Goal: Transaction & Acquisition: Purchase product/service

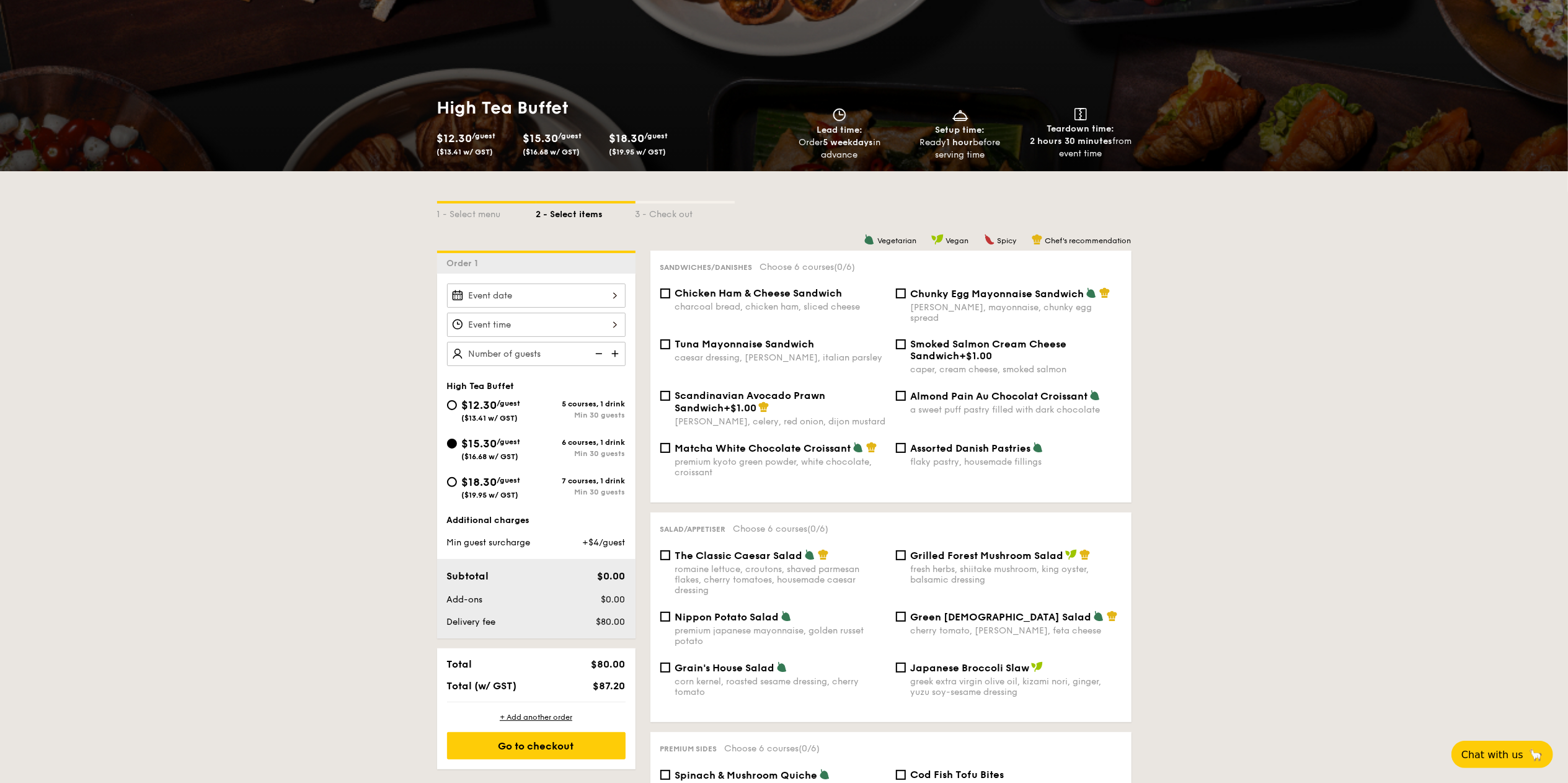
scroll to position [248, 0]
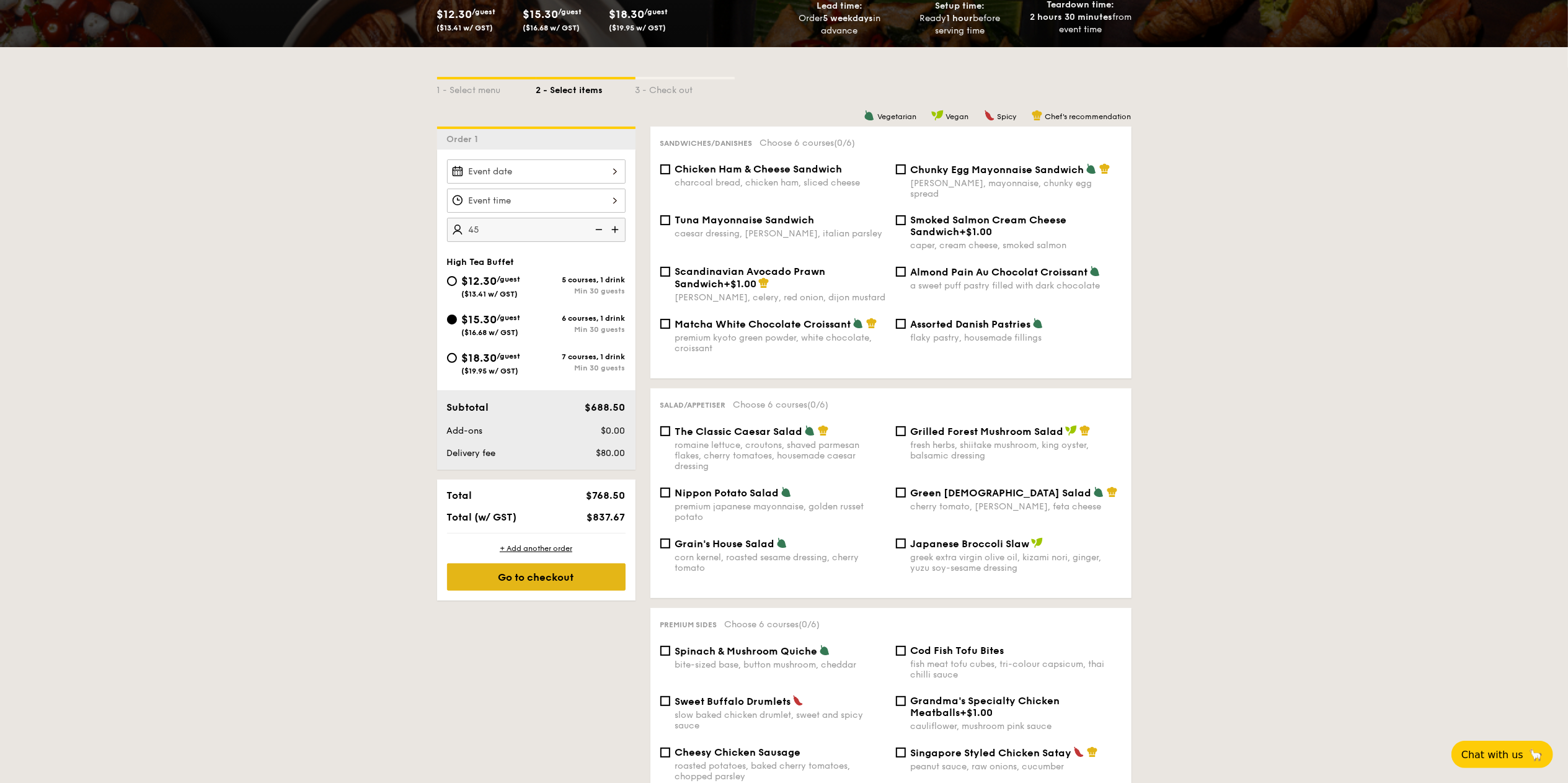
type input "45 guests"
click at [575, 578] on div "Go to checkout" at bounding box center [536, 576] width 178 height 27
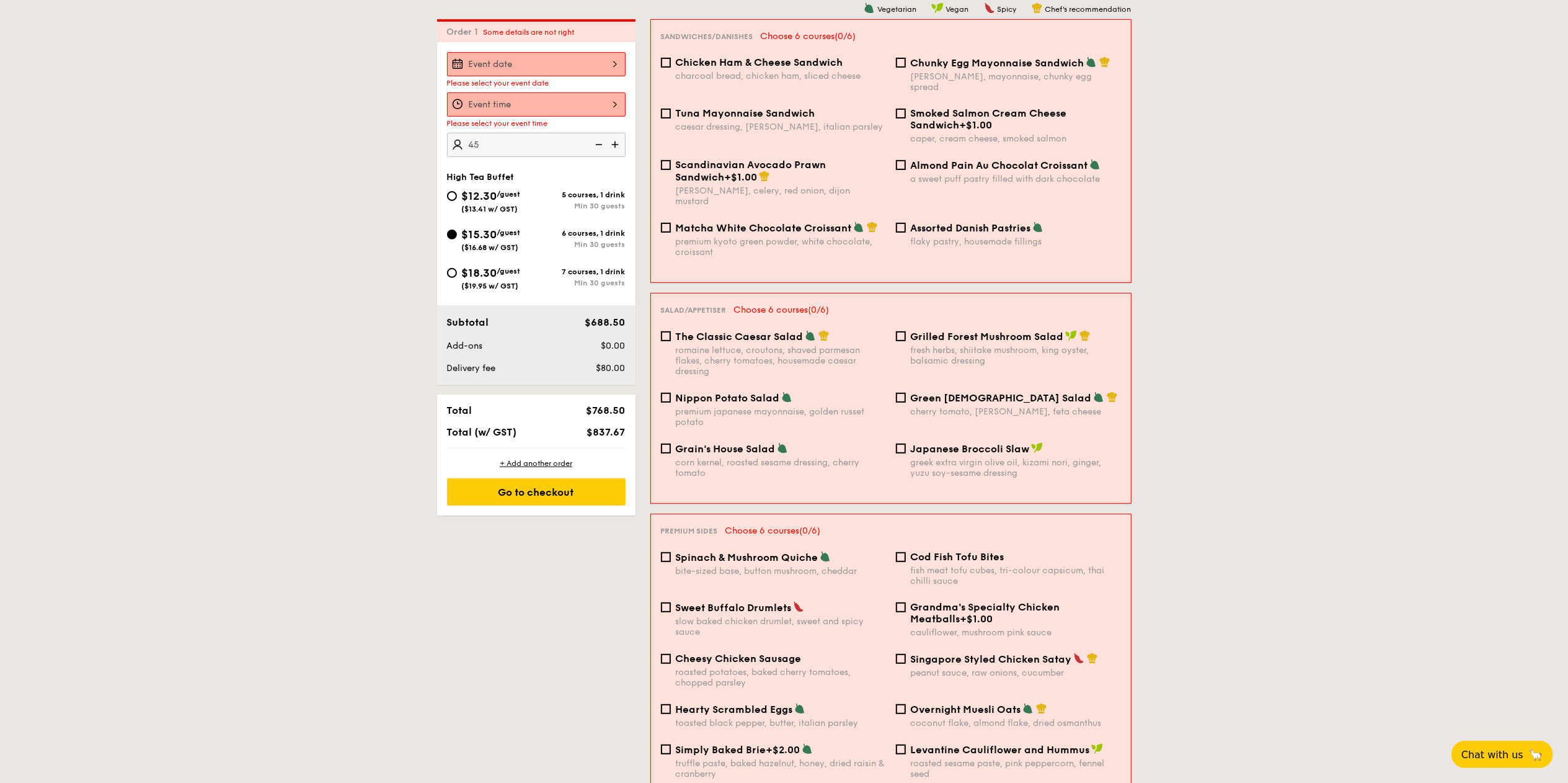
scroll to position [356, 0]
click at [612, 54] on div at bounding box center [536, 64] width 178 height 24
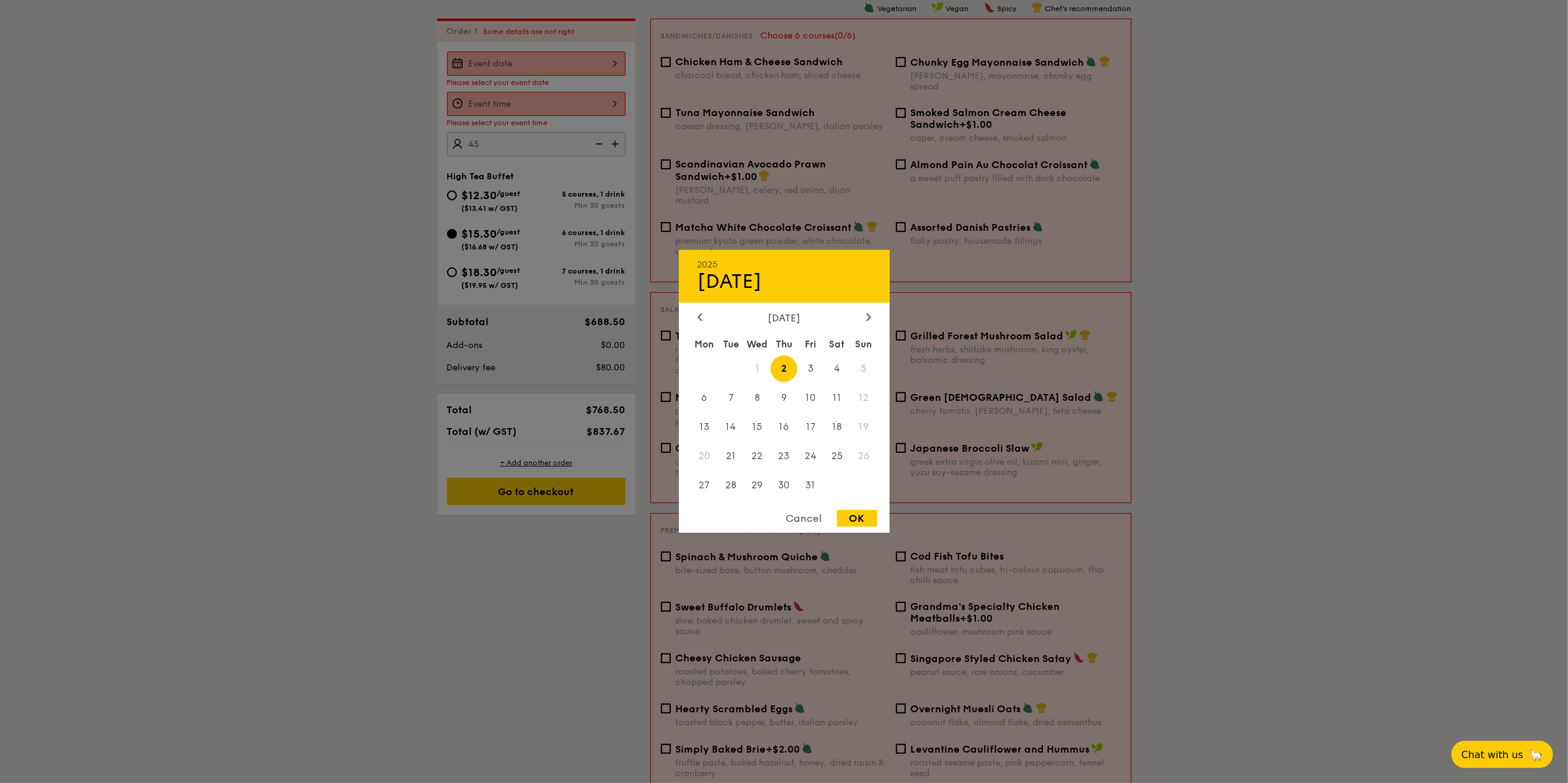
click at [848, 520] on div "OK" at bounding box center [857, 518] width 40 height 17
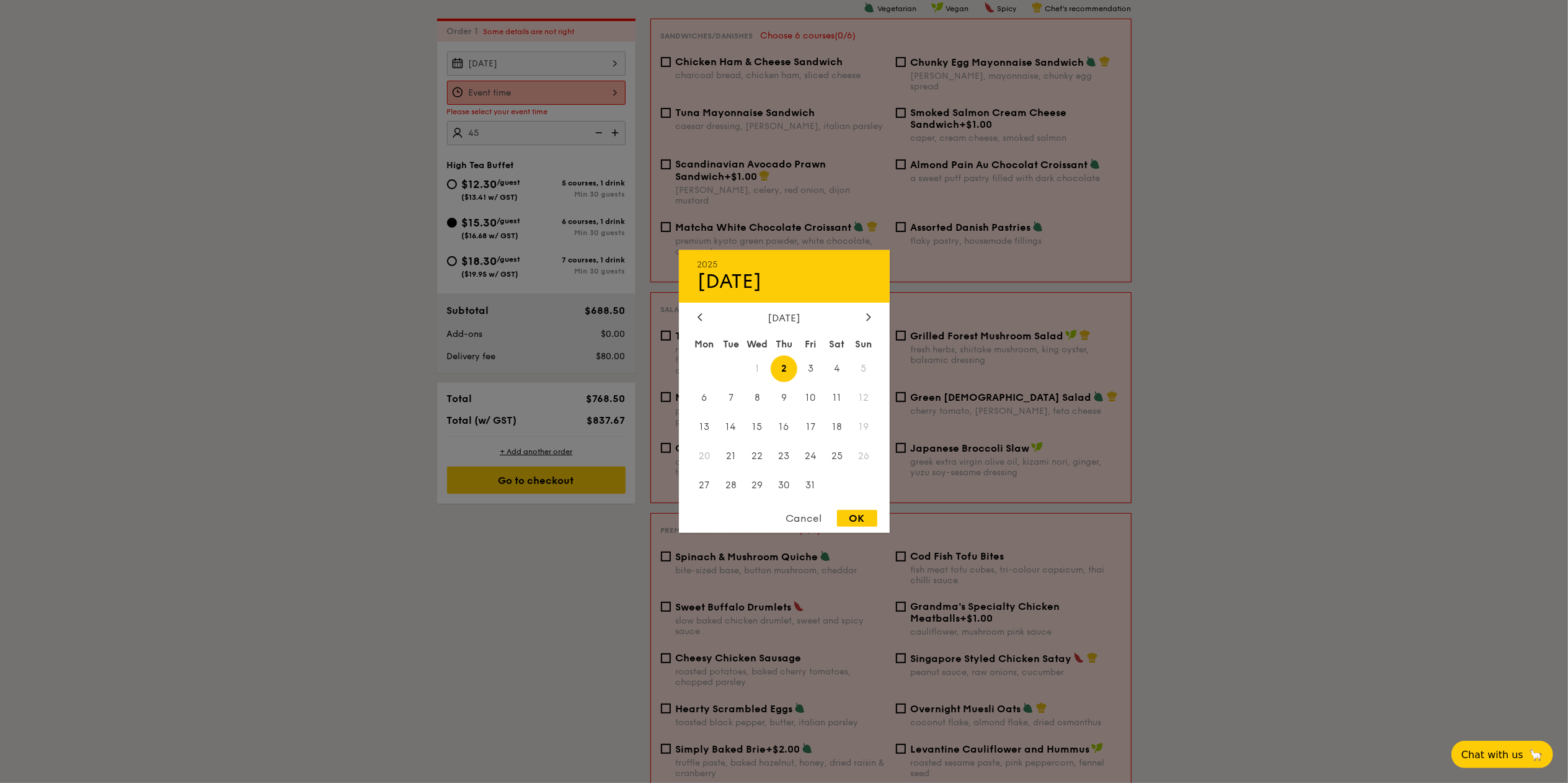
click at [612, 61] on div "[DATE] 2025 Oct [DATE] Tue Wed Thu Fri Sat Sun 1 2 3 4 5 6 7 8 9 10 11 12 13 14…" at bounding box center [536, 64] width 178 height 24
click at [809, 368] on span "3" at bounding box center [811, 368] width 27 height 27
click at [876, 521] on div "OK" at bounding box center [857, 518] width 40 height 17
type input "[DATE]"
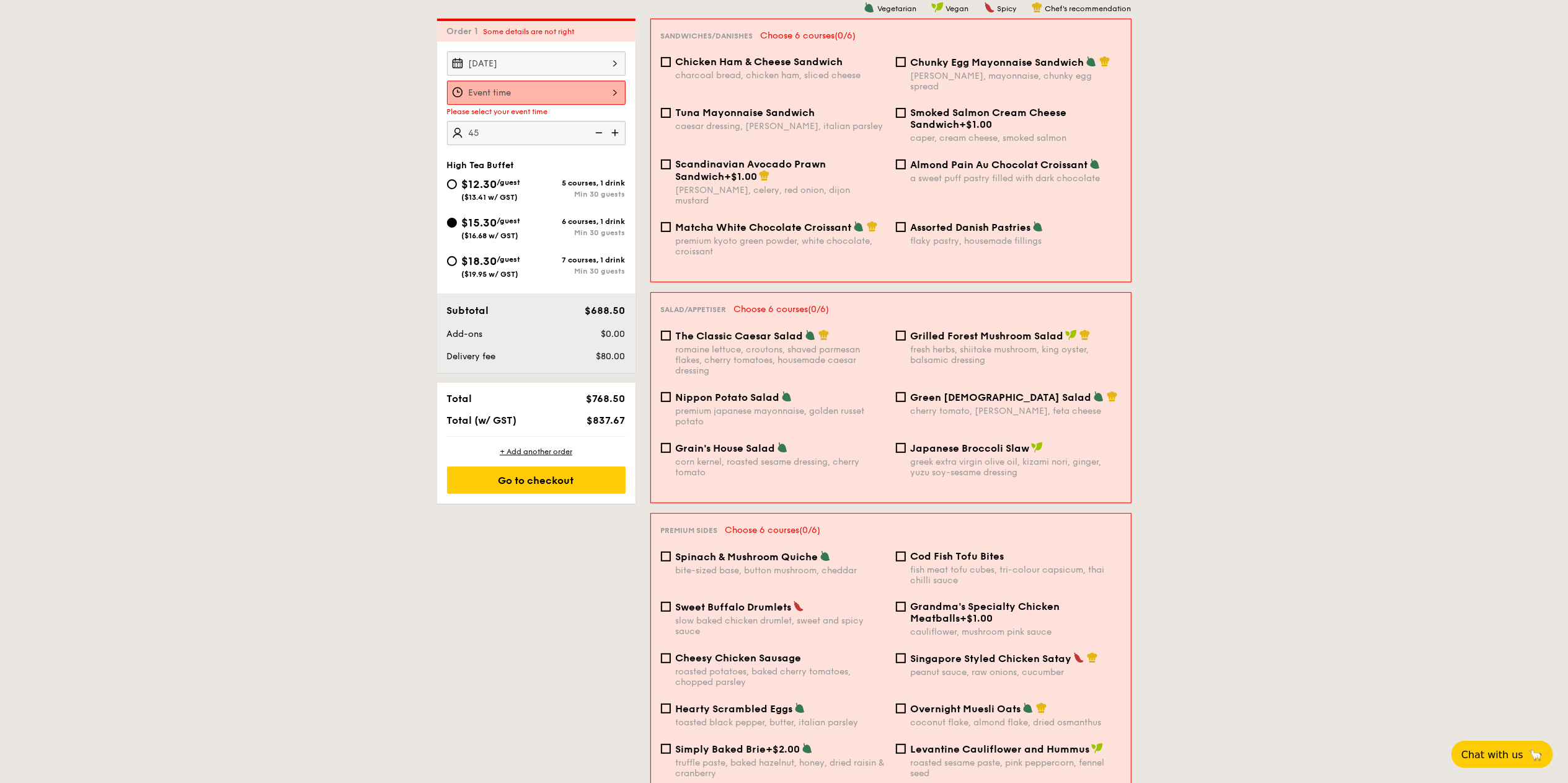
click at [618, 91] on div at bounding box center [536, 93] width 178 height 24
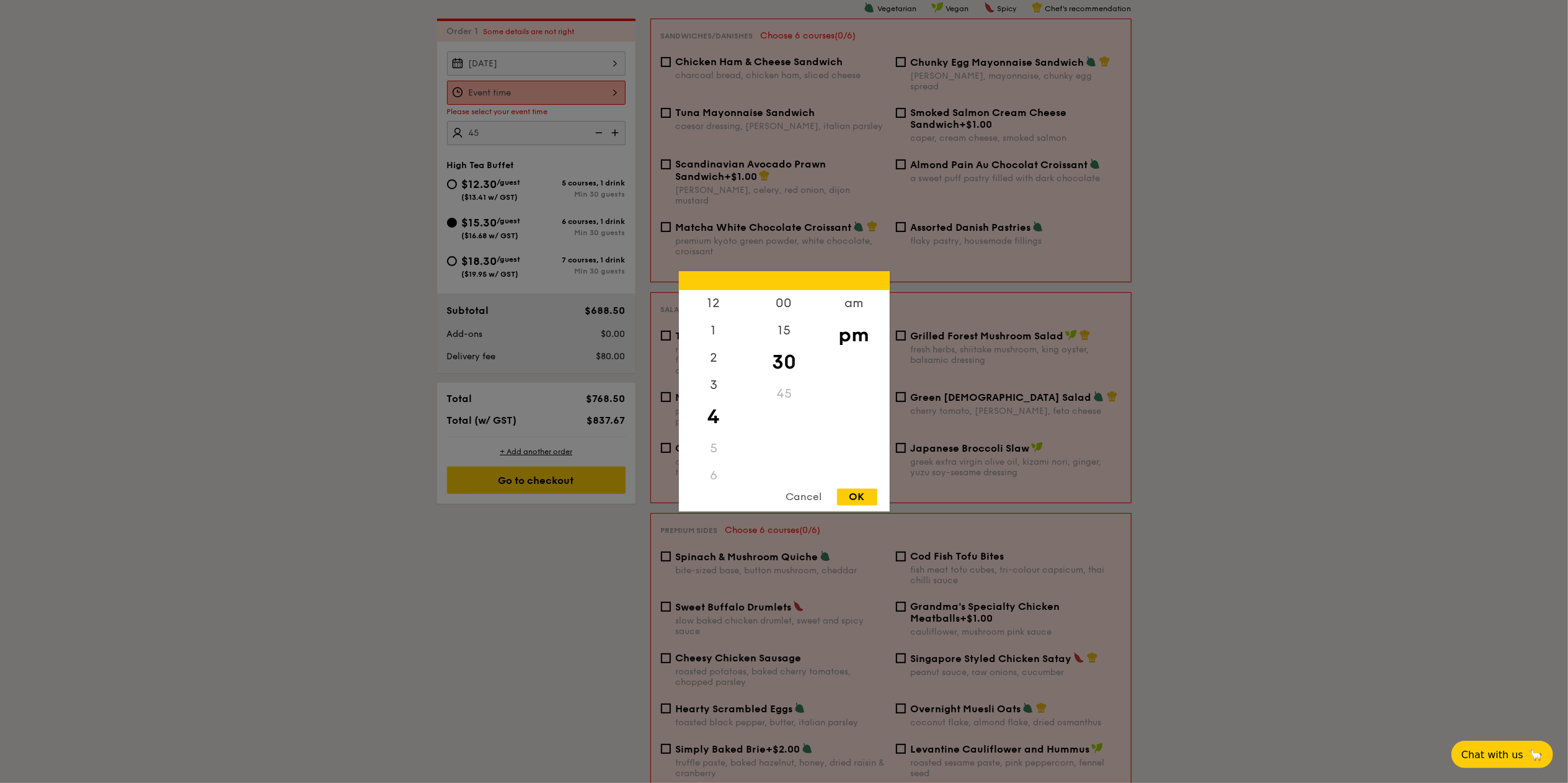
click at [851, 491] on div "OK" at bounding box center [857, 497] width 40 height 17
type input "4:30PM"
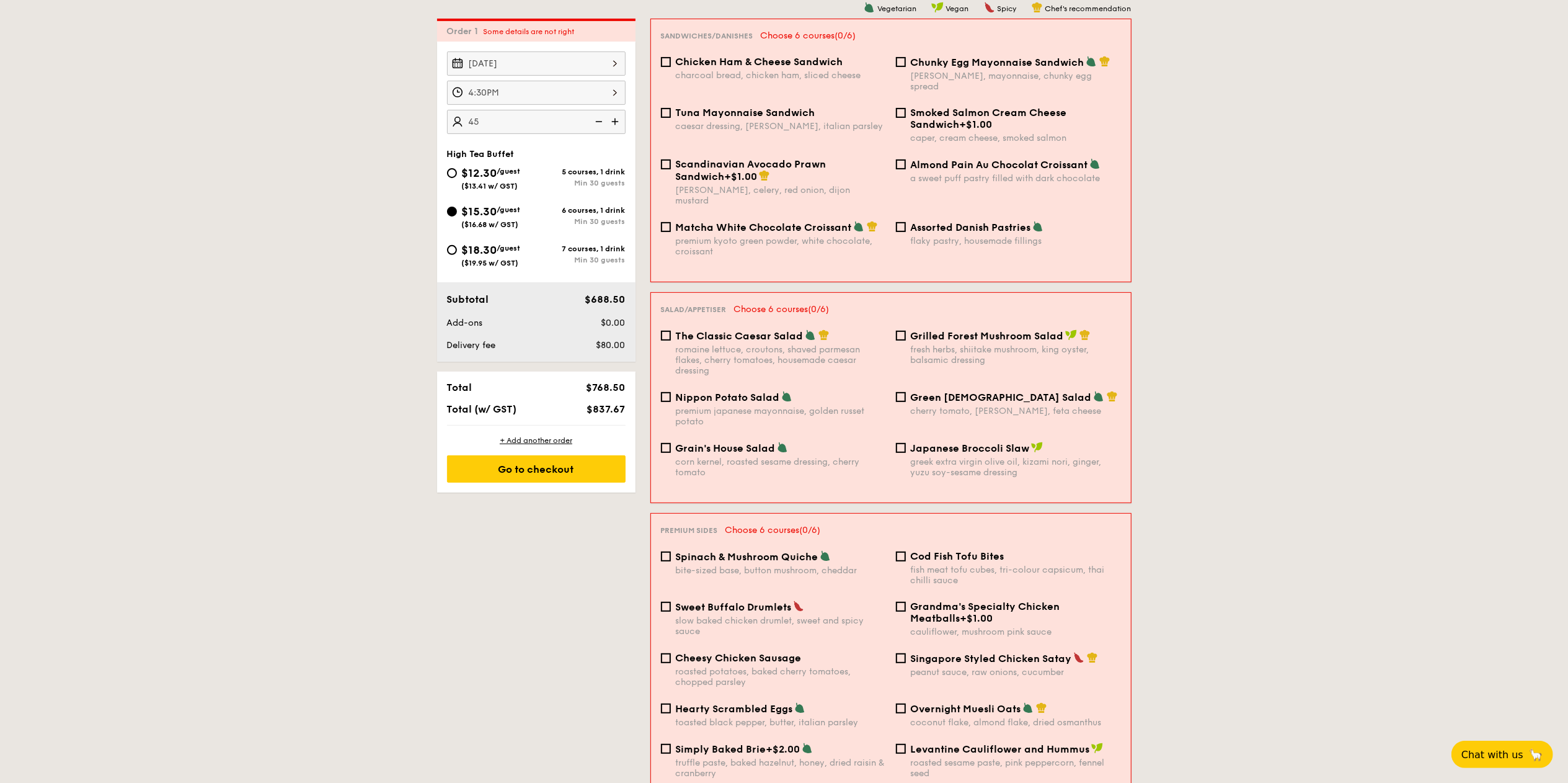
click at [660, 69] on div "Chicken Ham & Cheese Sandwich charcoal bread, chicken ham, sliced cheese" at bounding box center [773, 68] width 235 height 25
click at [667, 66] on input "Chicken Ham & Cheese Sandwich charcoal bread, chicken ham, sliced cheese" at bounding box center [666, 62] width 10 height 10
checkbox input "true"
click at [911, 330] on span "Grilled Forest Mushroom Salad" at bounding box center [987, 336] width 153 height 12
click at [906, 330] on input "Grilled Forest Mushroom Salad fresh herbs, shiitake mushroom, king oyster, bals…" at bounding box center [900, 335] width 10 height 10
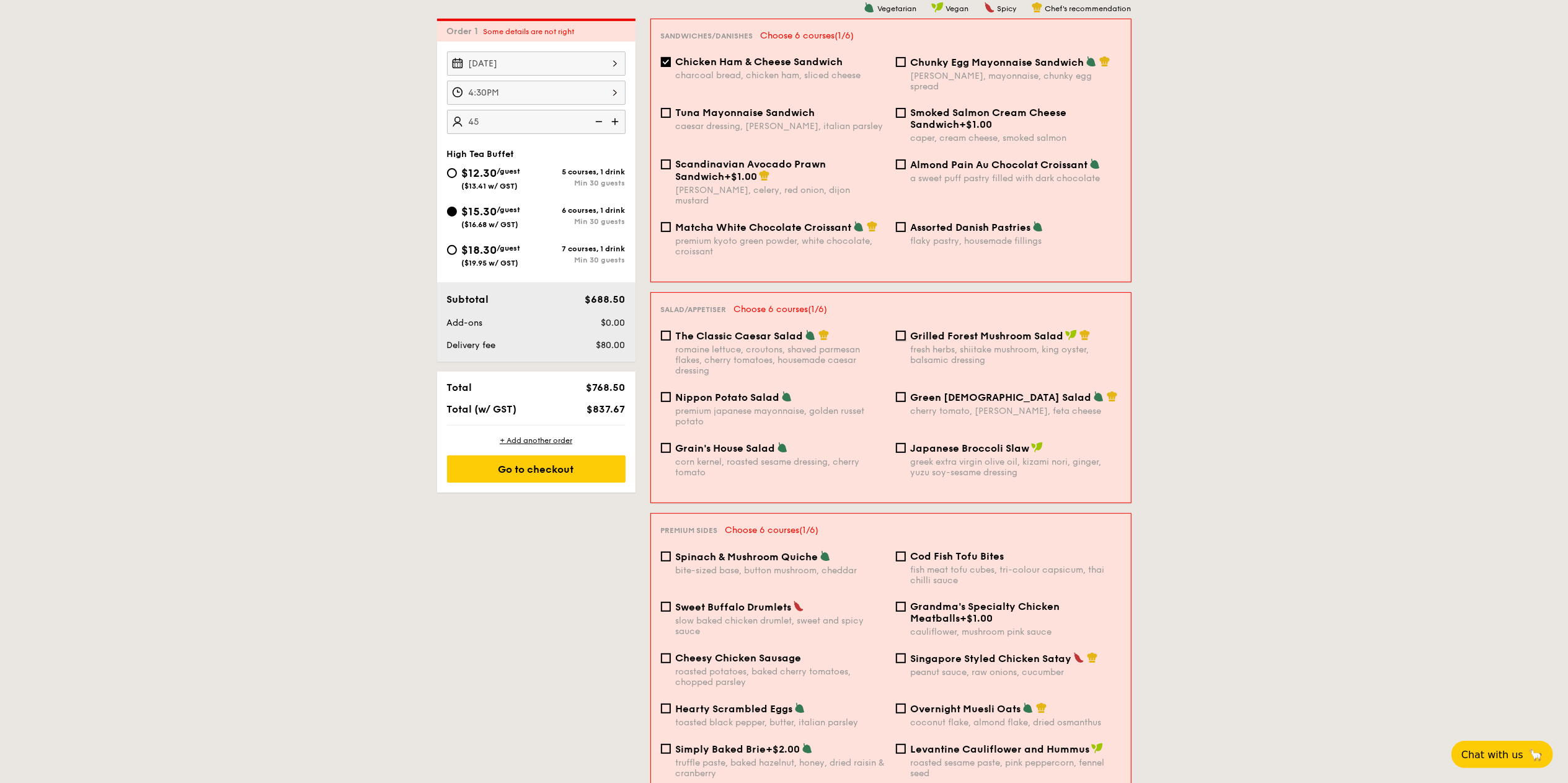
checkbox input "true"
click at [915, 550] on span "Cod Fish Tofu Bites" at bounding box center [958, 556] width 94 height 12
click at [906, 552] on input "Cod Fish Tofu Bites fish meat tofu cubes, tri-colour capsicum, thai chilli sauce" at bounding box center [900, 556] width 10 height 10
checkbox input "true"
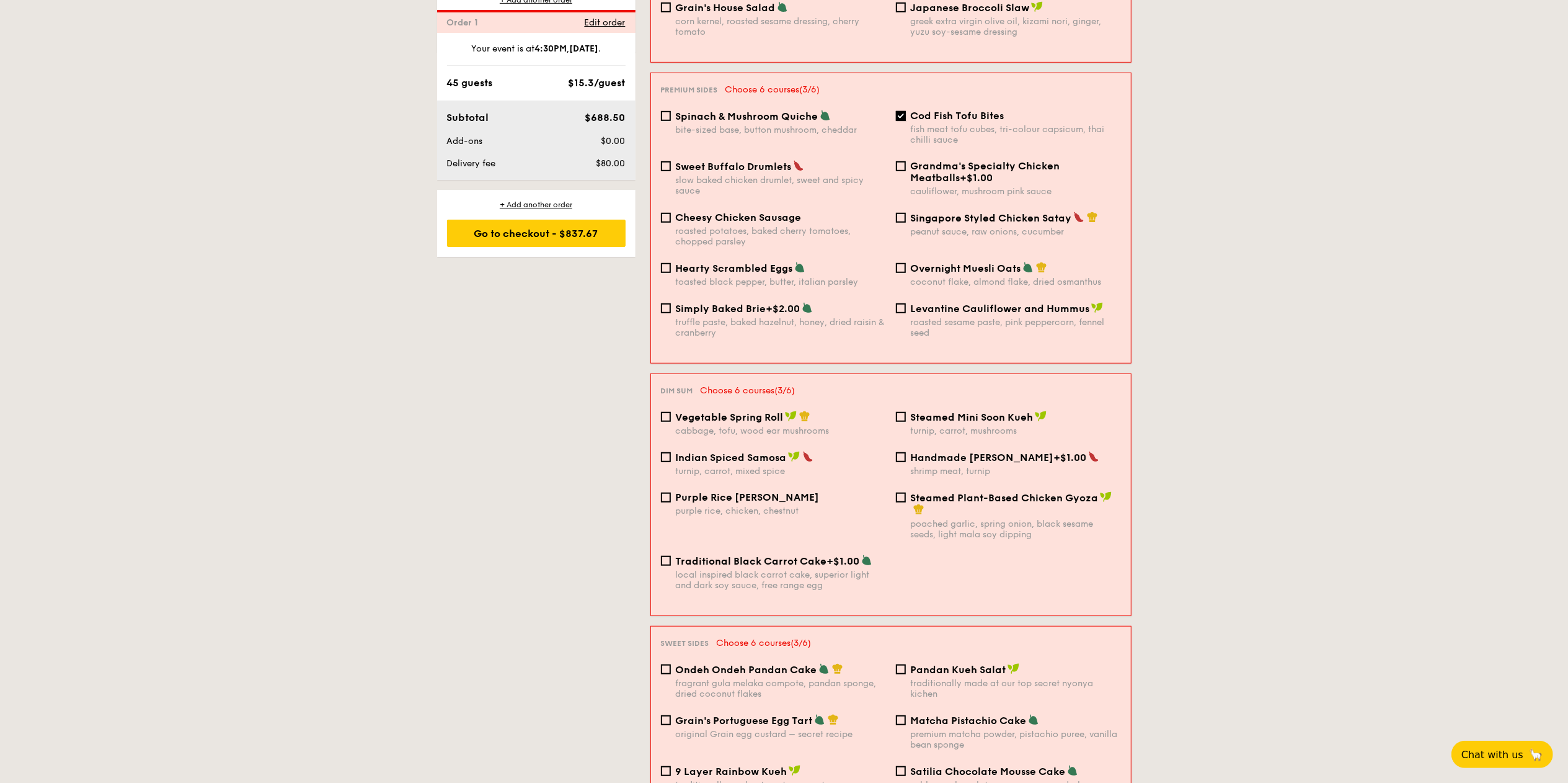
scroll to position [1100, 0]
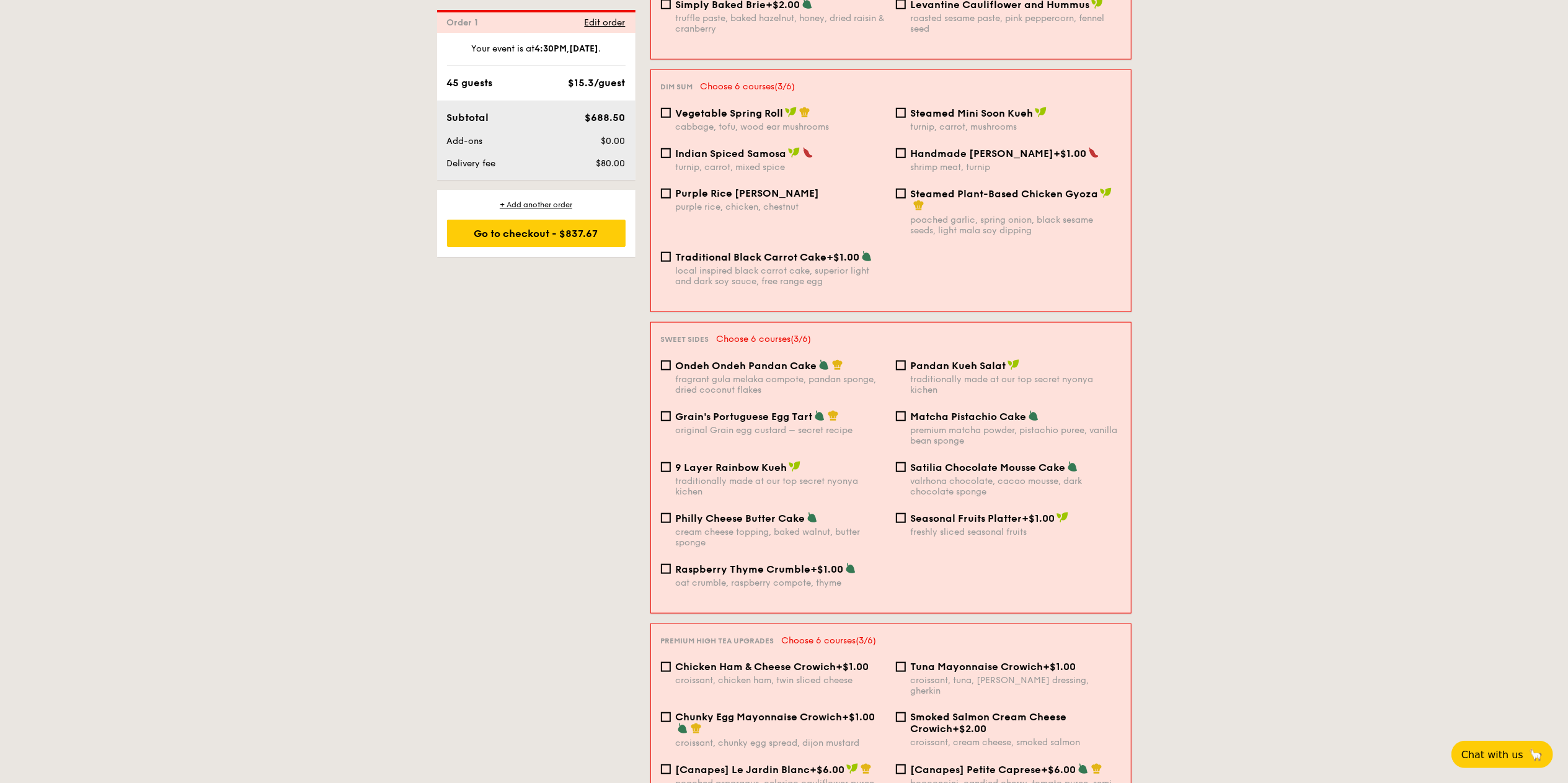
click at [928, 411] on span "Matcha Pistachio Cake" at bounding box center [968, 417] width 116 height 12
click at [906, 411] on input "Matcha Pistachio Cake premium matcha powder, pistachio puree, vanilla bean spon…" at bounding box center [900, 416] width 10 height 10
checkbox input "true"
click at [706, 512] on span "Philly Cheese Butter Cake" at bounding box center [741, 518] width 130 height 12
click at [671, 513] on input "Philly Cheese Butter Cake cream cheese topping, baked walnut, butter sponge" at bounding box center [666, 518] width 10 height 10
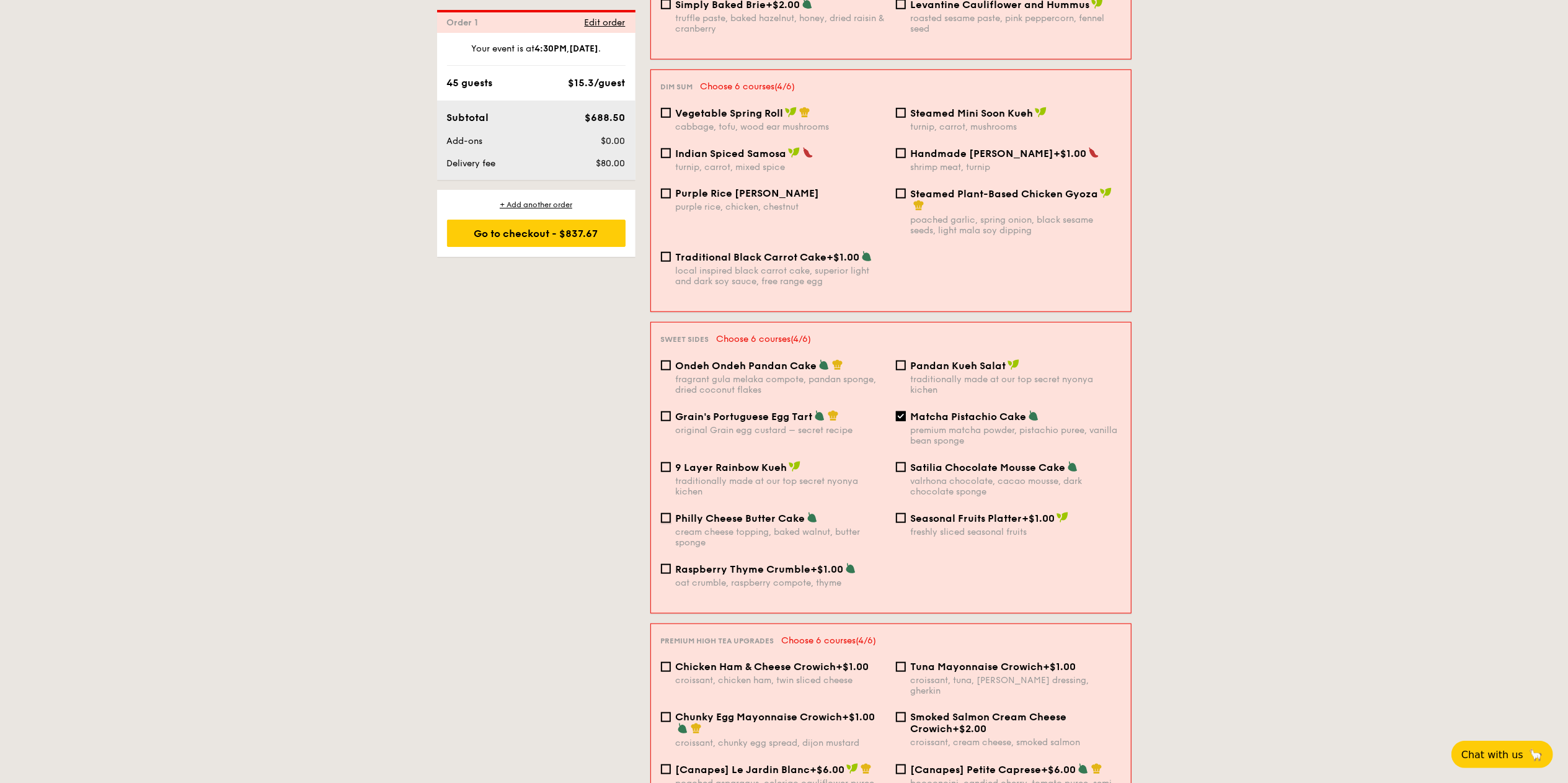
checkbox input "true"
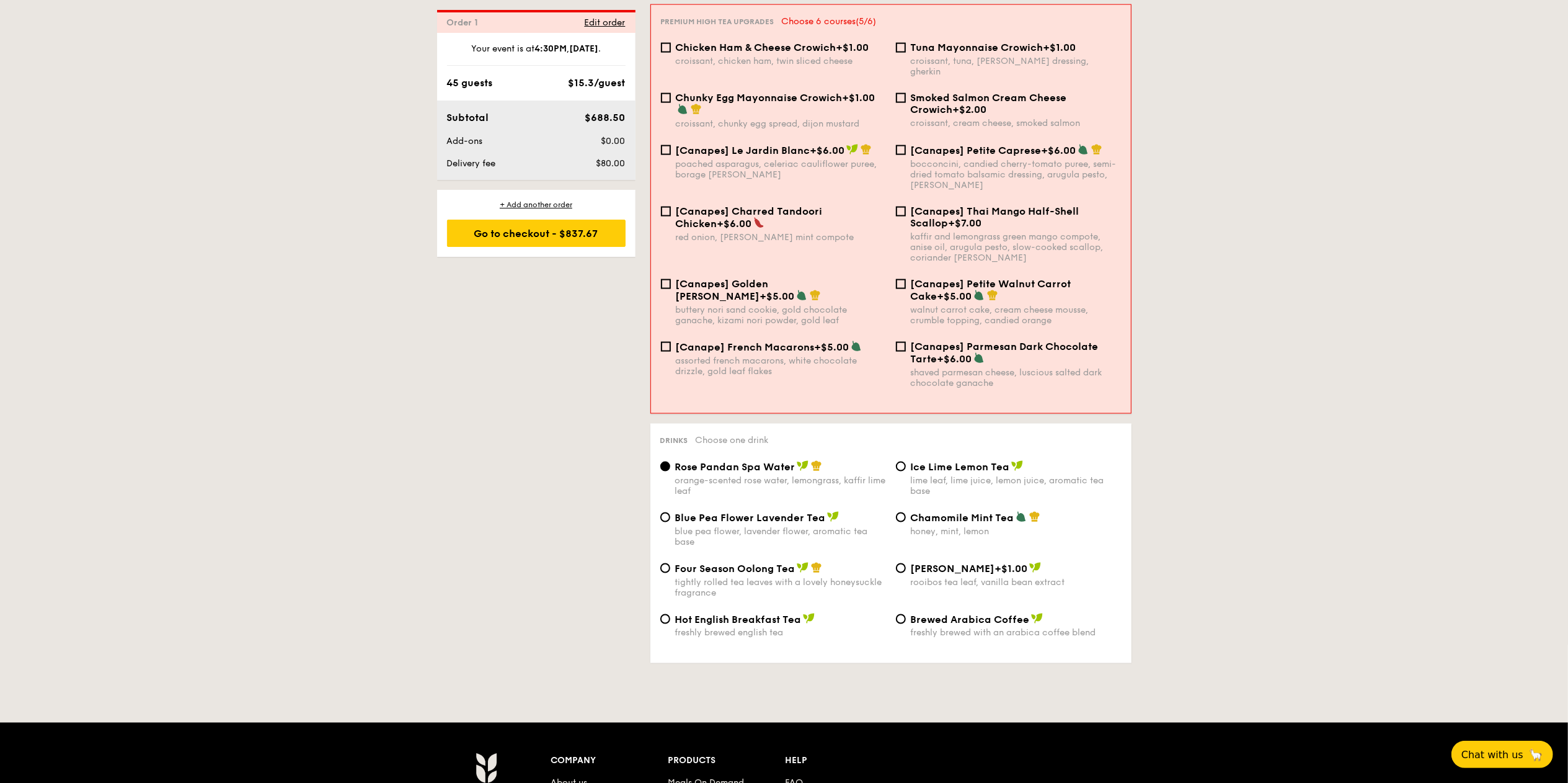
scroll to position [1720, 0]
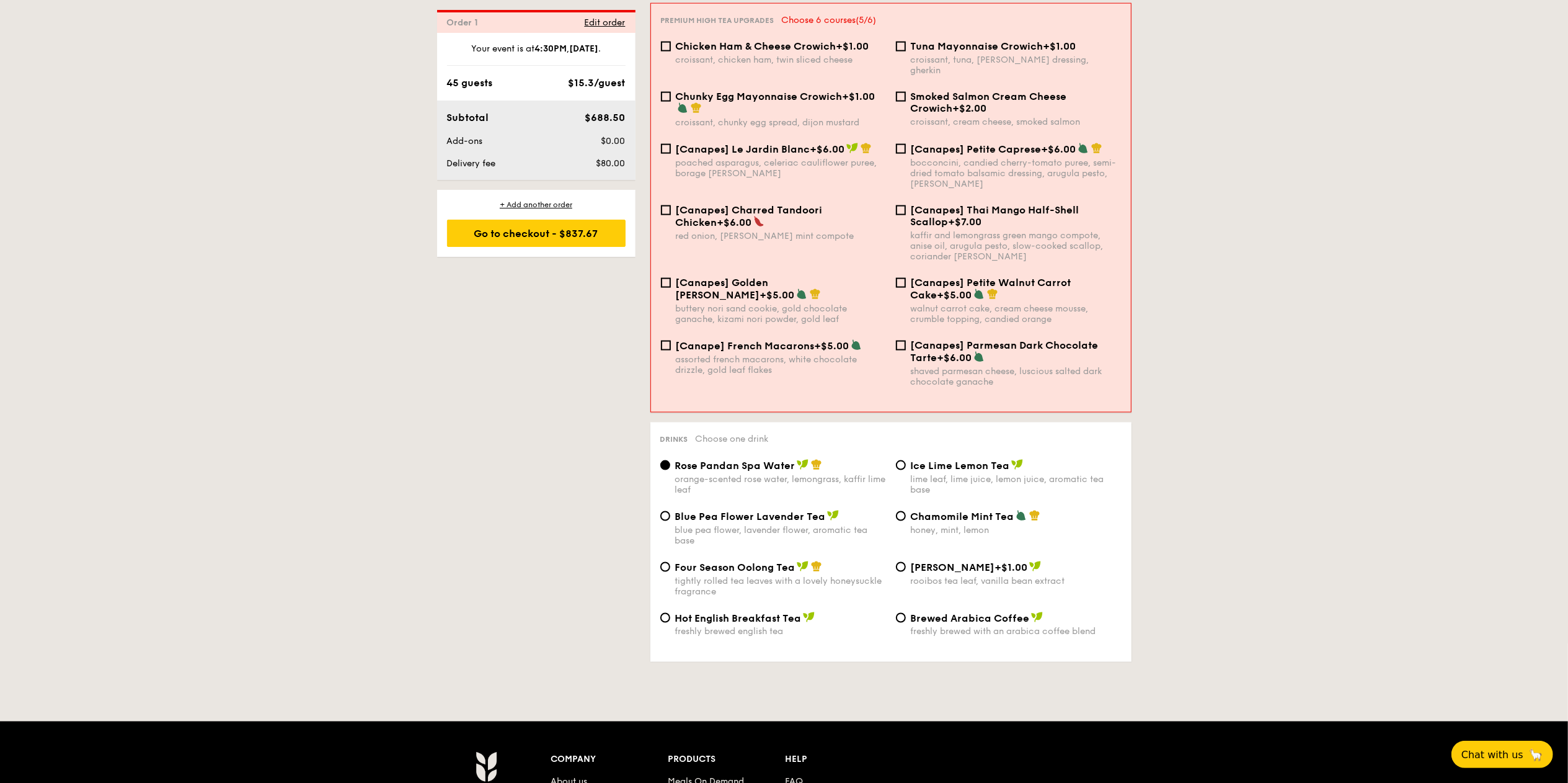
click at [697, 510] on span "Blue Pea Flower Lavender Tea" at bounding box center [750, 516] width 150 height 12
click at [670, 511] on input "Blue Pea Flower Lavender Tea blue pea flower, lavender flower, aromatic tea base" at bounding box center [665, 516] width 10 height 10
radio input "true"
click at [563, 241] on div "Go to checkout - $837.67" at bounding box center [536, 233] width 178 height 27
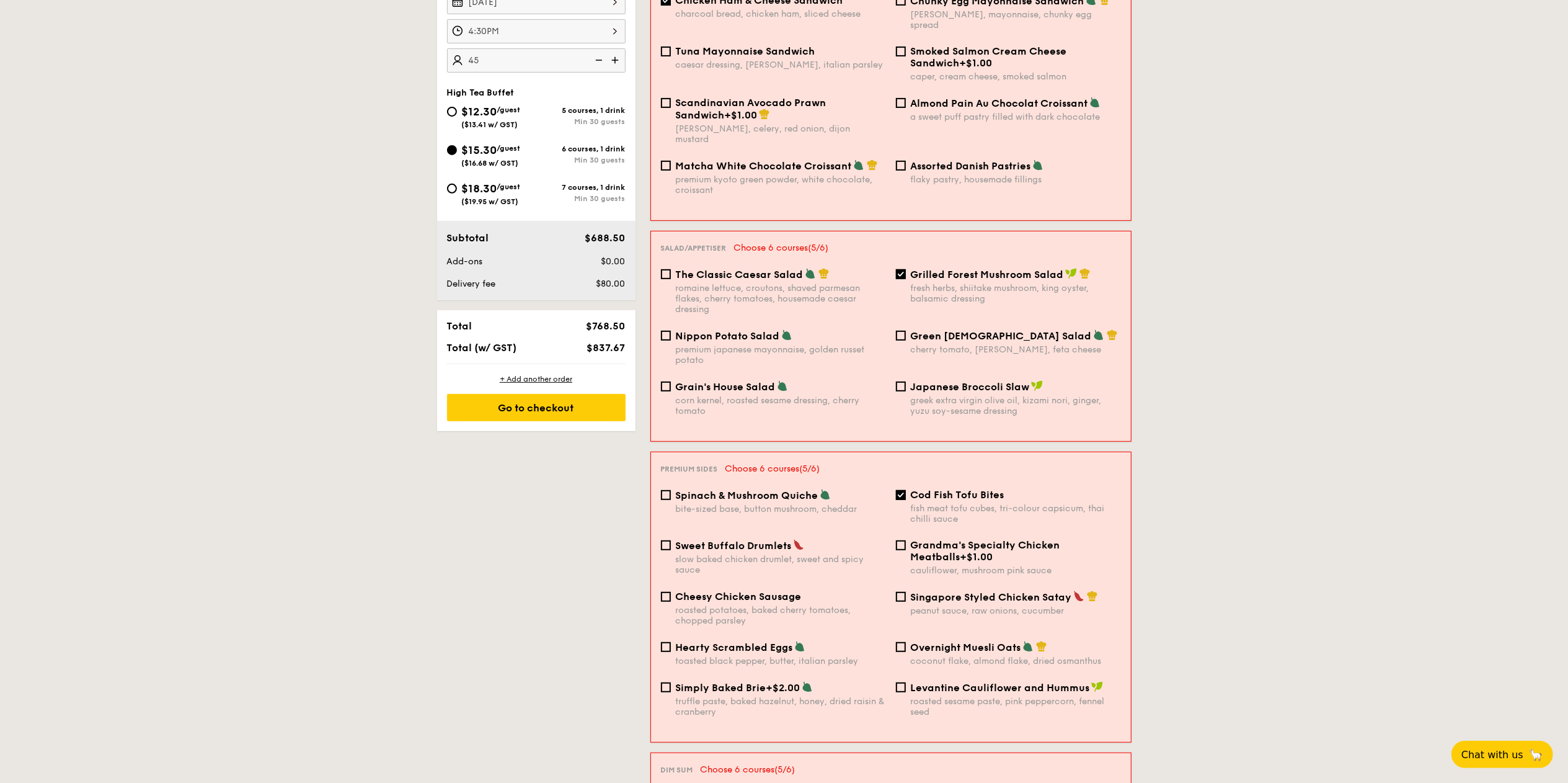
scroll to position [356, 0]
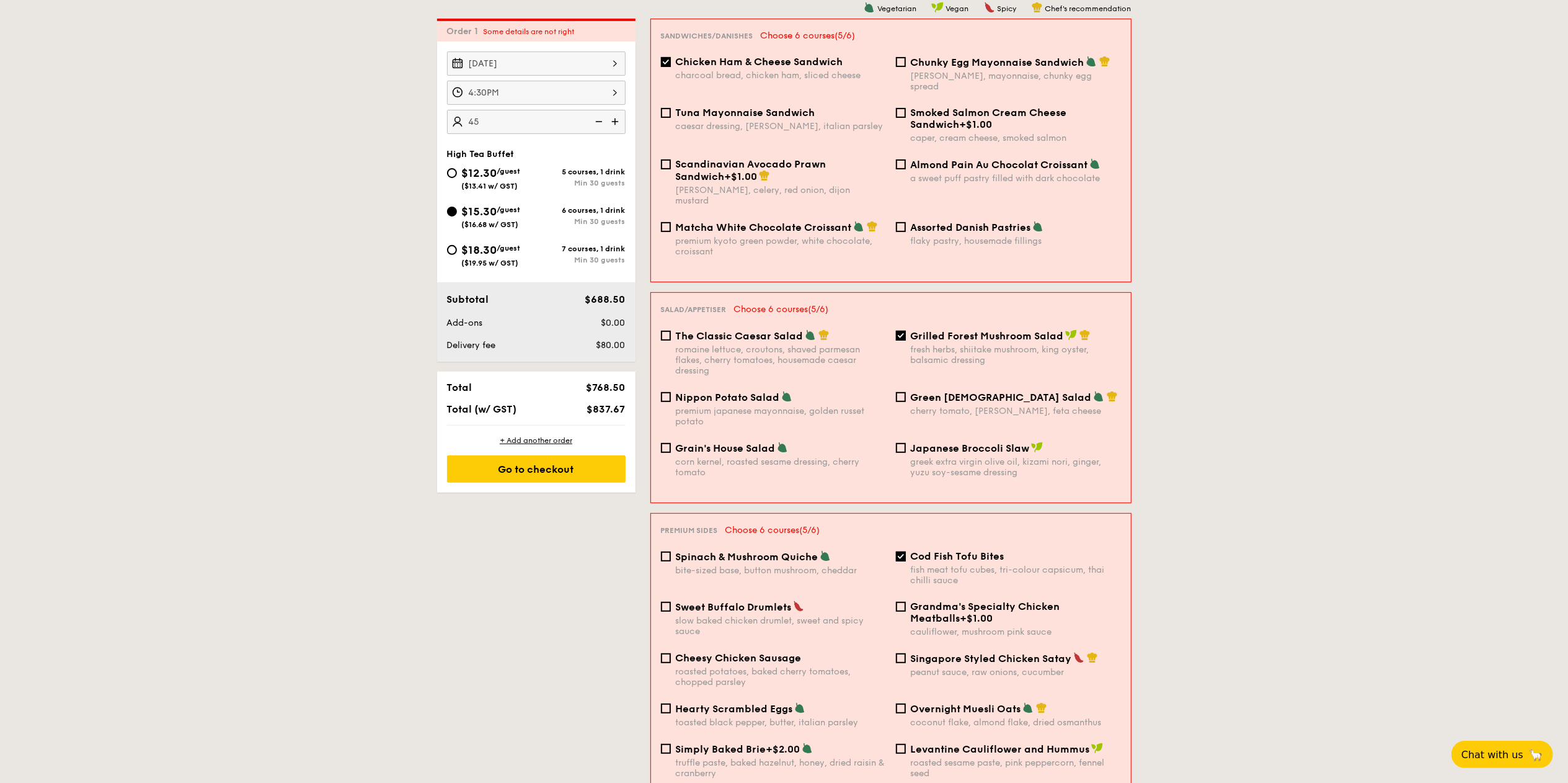
click at [963, 158] on span "Almond Pain Au Chocolat Croissant" at bounding box center [999, 164] width 177 height 12
click at [906, 159] on input "Almond Pain Au Chocolat Croissant a sweet puff pastry filled with dark chocolate" at bounding box center [900, 164] width 10 height 10
checkbox input "true"
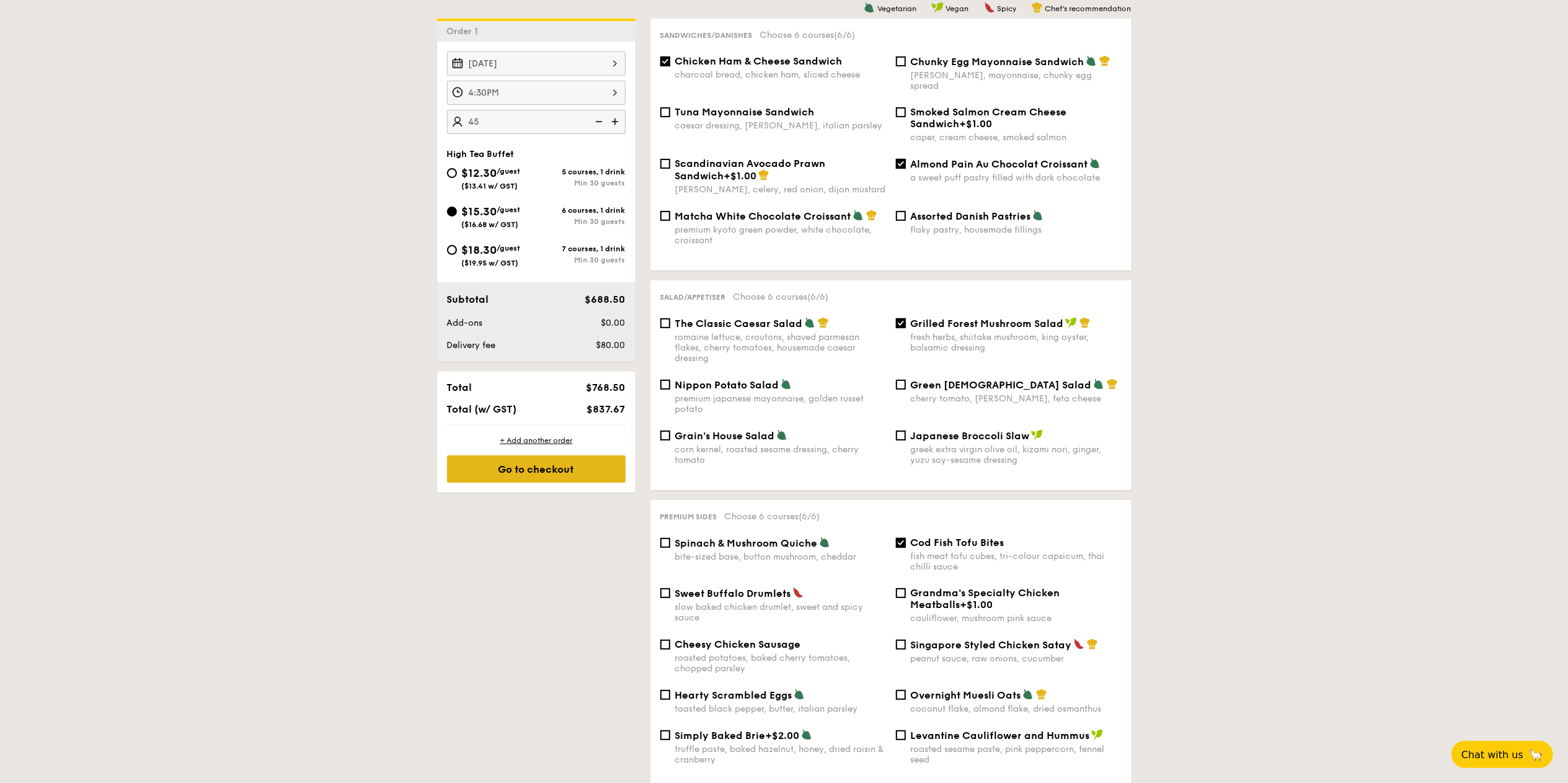
click at [509, 468] on div "Go to checkout" at bounding box center [536, 469] width 178 height 27
